Goal: Entertainment & Leisure: Consume media (video, audio)

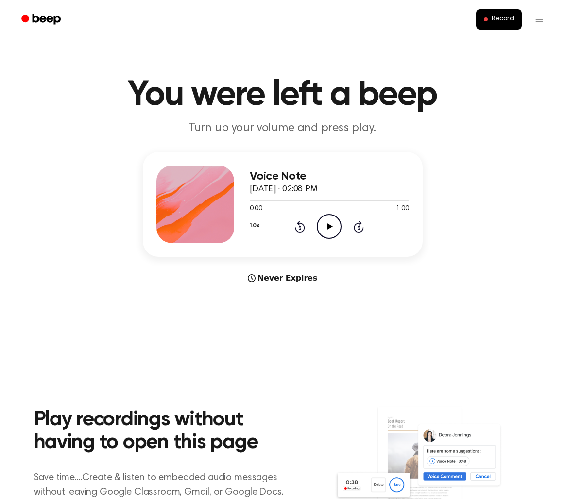
click at [327, 229] on icon "Play Audio" at bounding box center [329, 226] width 25 height 25
click at [326, 228] on icon "Play Audio" at bounding box center [329, 226] width 25 height 25
click at [330, 230] on icon "Pause Audio" at bounding box center [329, 226] width 25 height 25
click at [329, 223] on icon "Play Audio" at bounding box center [329, 226] width 25 height 25
click at [332, 228] on icon "Play Audio" at bounding box center [329, 226] width 25 height 25
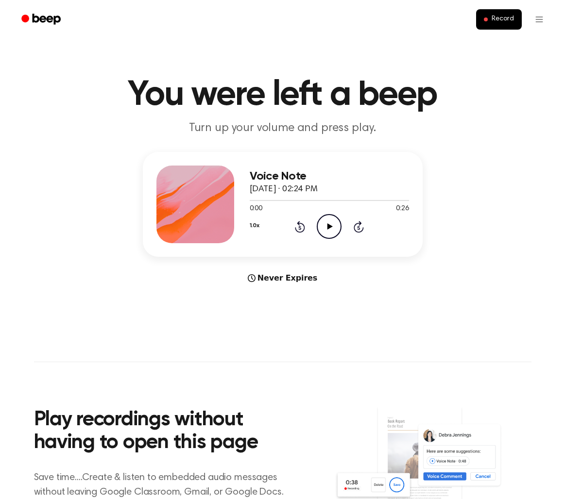
click at [325, 223] on icon "Play Audio" at bounding box center [329, 226] width 25 height 25
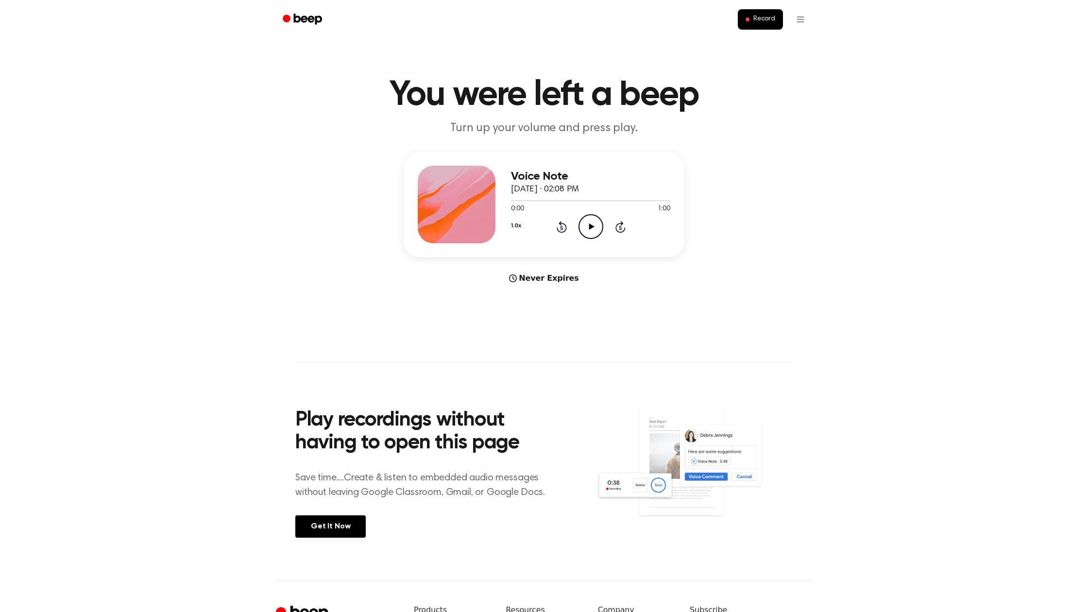
click at [594, 229] on icon "Play Audio" at bounding box center [591, 226] width 25 height 25
click at [548, 199] on div at bounding box center [590, 200] width 159 height 8
click at [586, 200] on div at bounding box center [590, 200] width 159 height 8
click at [614, 200] on div at bounding box center [590, 200] width 159 height 1
click at [590, 230] on icon "Pause Audio" at bounding box center [591, 226] width 25 height 25
